Goal: Transaction & Acquisition: Purchase product/service

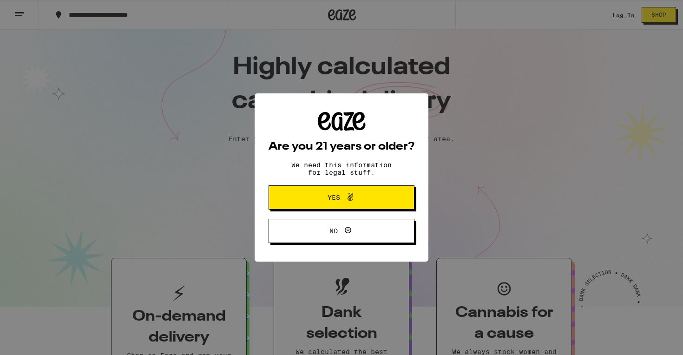
click at [612, 15] on div "Are you 21 years or older? We need this information for legal stuff. Yes No" at bounding box center [341, 177] width 683 height 355
drag, startPoint x: 363, startPoint y: 236, endPoint x: 378, endPoint y: 223, distance: 19.4
click at [363, 237] on span "No" at bounding box center [341, 231] width 71 height 12
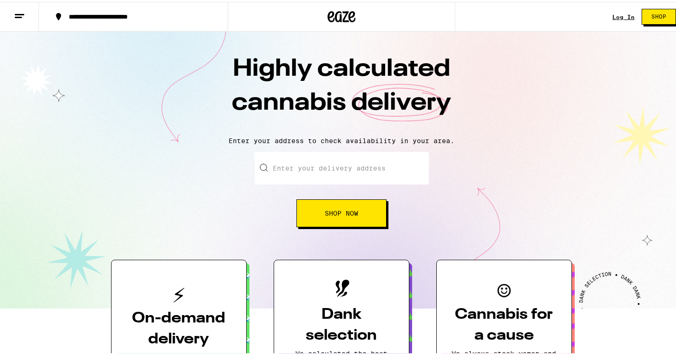
click at [619, 16] on link "Log In" at bounding box center [623, 15] width 22 height 6
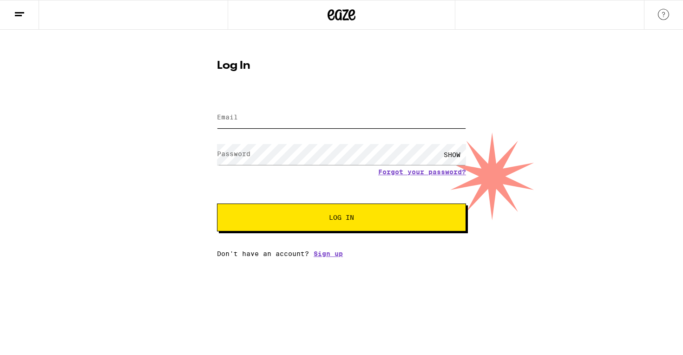
type input "jshsevier@gmail.com"
click at [304, 212] on button "Log In" at bounding box center [341, 217] width 249 height 28
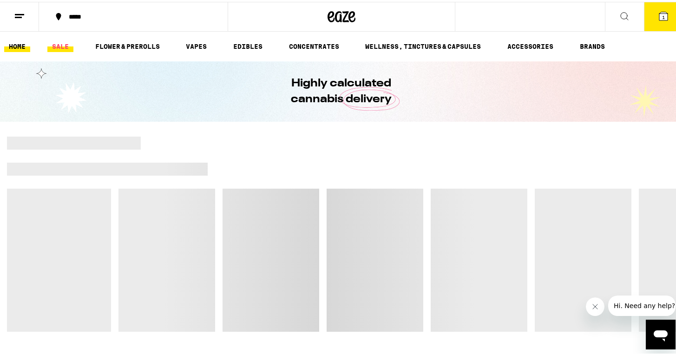
click at [70, 45] on link "SALE" at bounding box center [60, 44] width 26 height 11
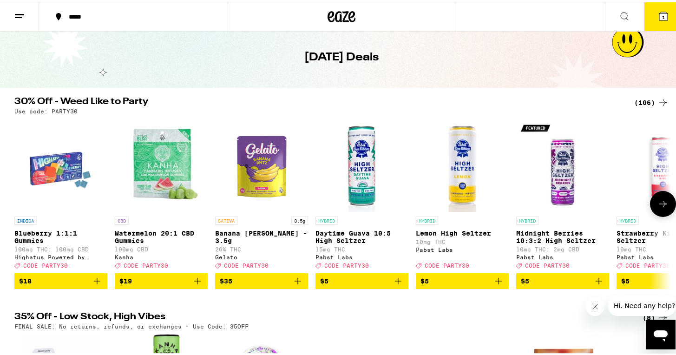
scroll to position [177, 0]
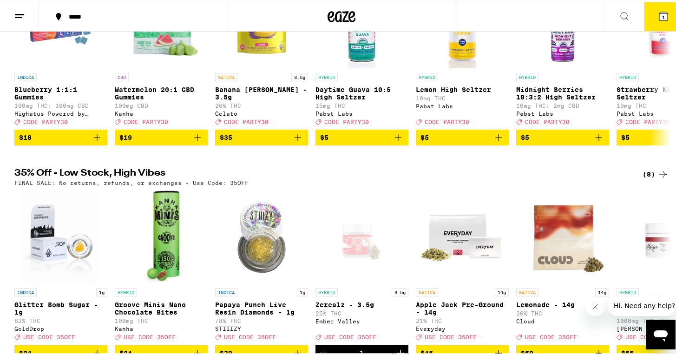
click at [647, 178] on div "(8)" at bounding box center [655, 172] width 26 height 11
